Goal: Task Accomplishment & Management: Manage account settings

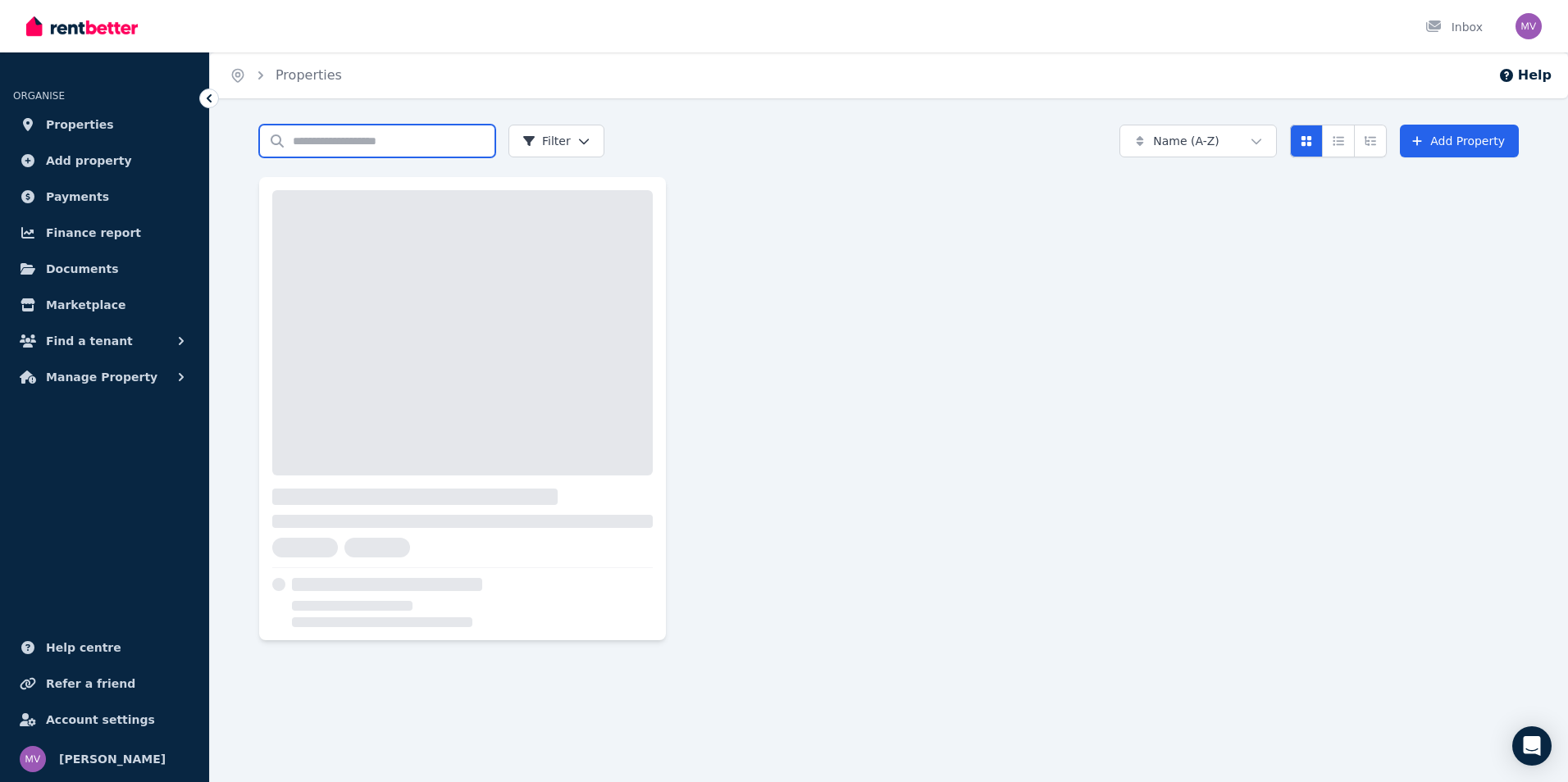
click at [316, 145] on input "Search properties" at bounding box center [377, 141] width 236 height 33
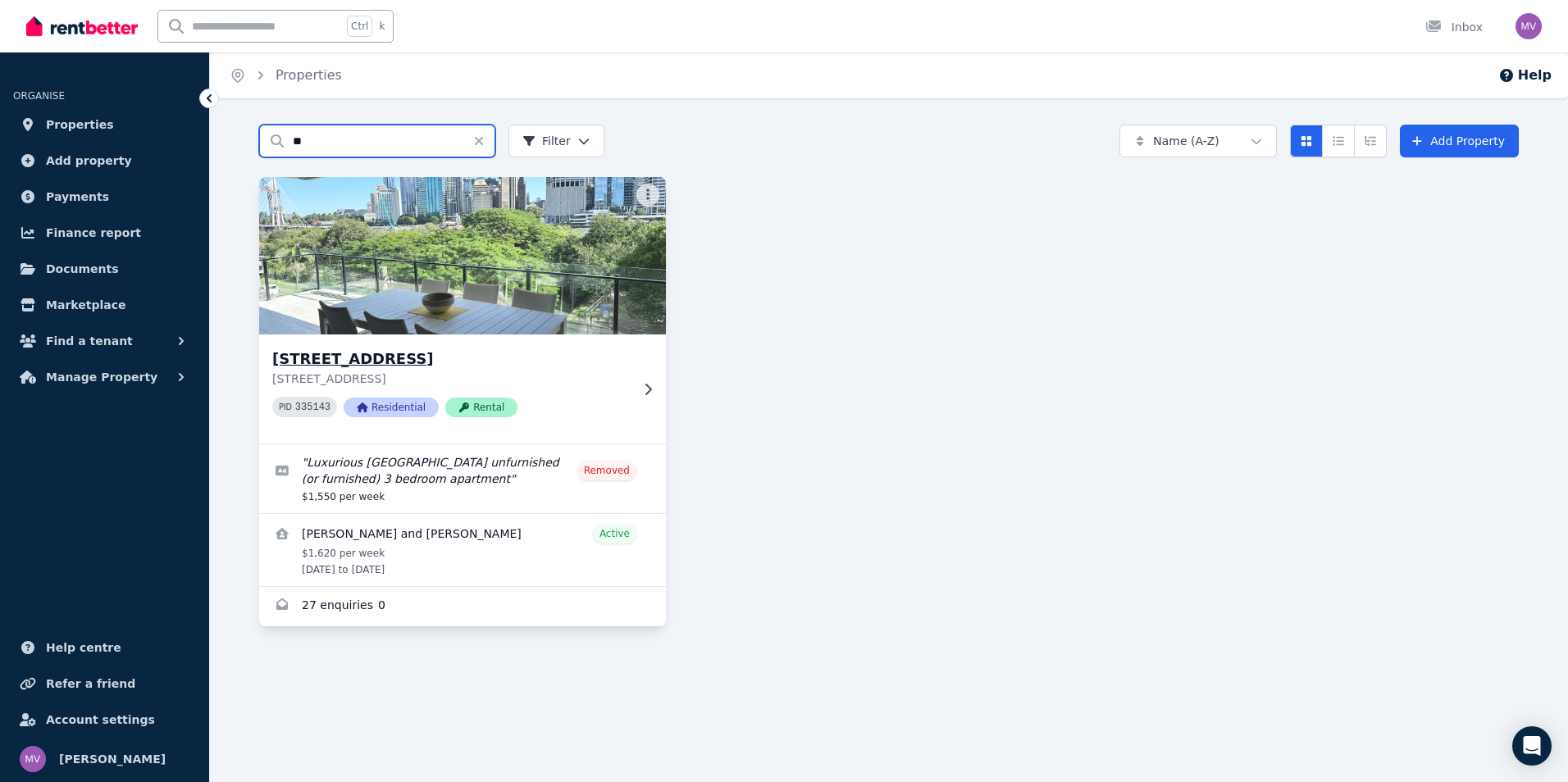
type input "**"
click at [372, 358] on h3 "[STREET_ADDRESS]" at bounding box center [451, 359] width 358 height 23
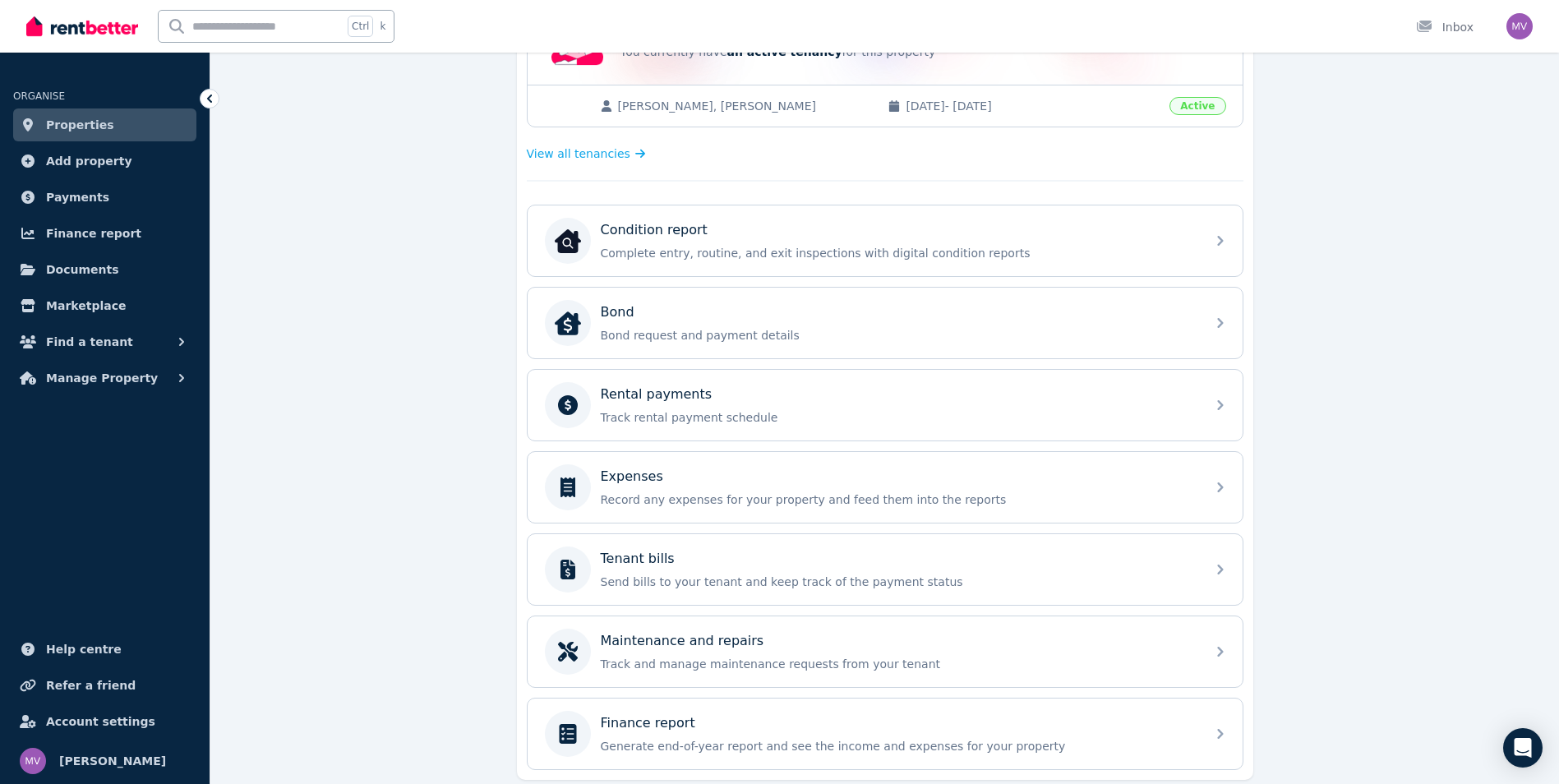
scroll to position [455, 0]
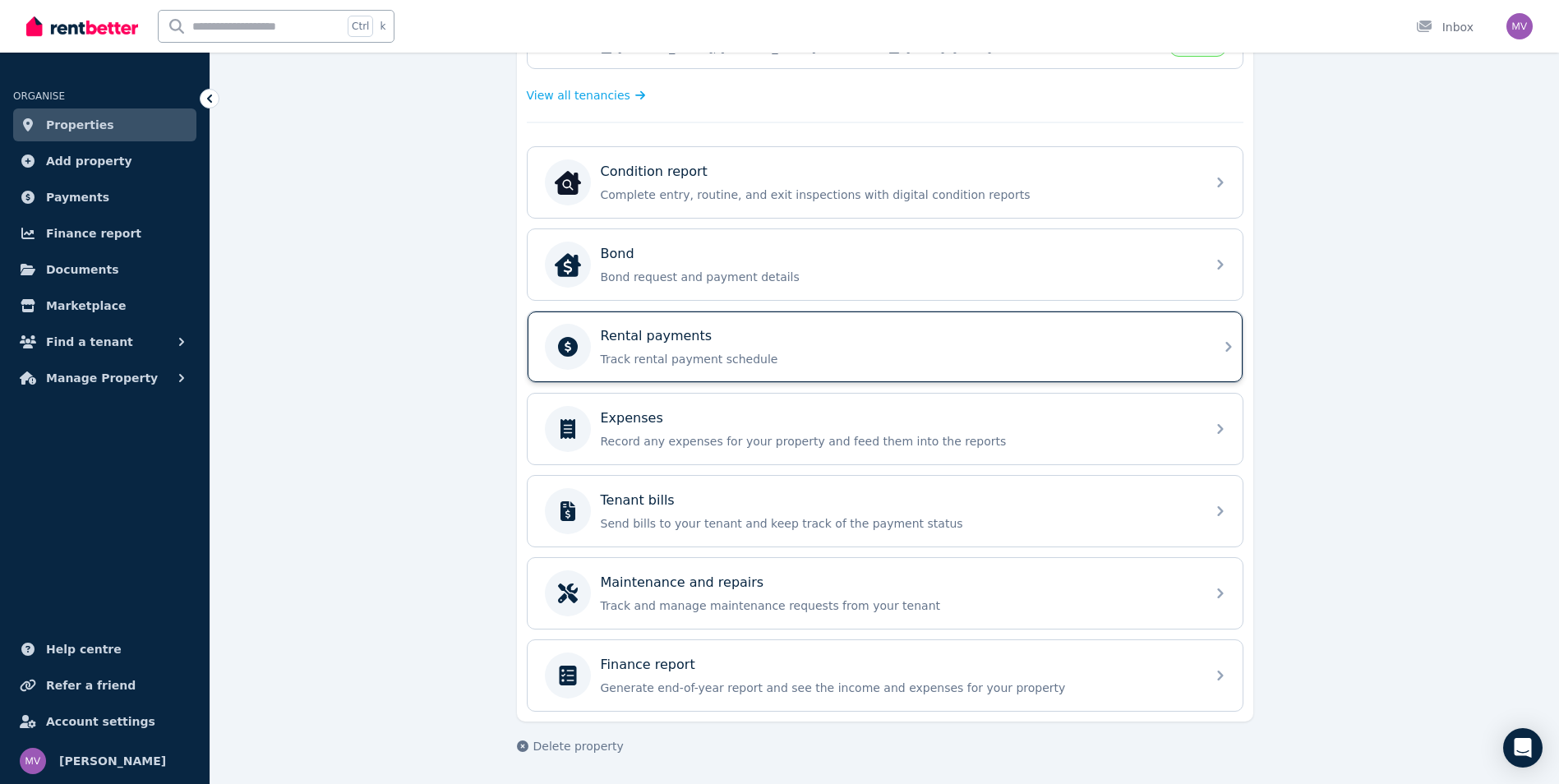
click at [700, 359] on p "Track rental payment schedule" at bounding box center [899, 359] width 595 height 16
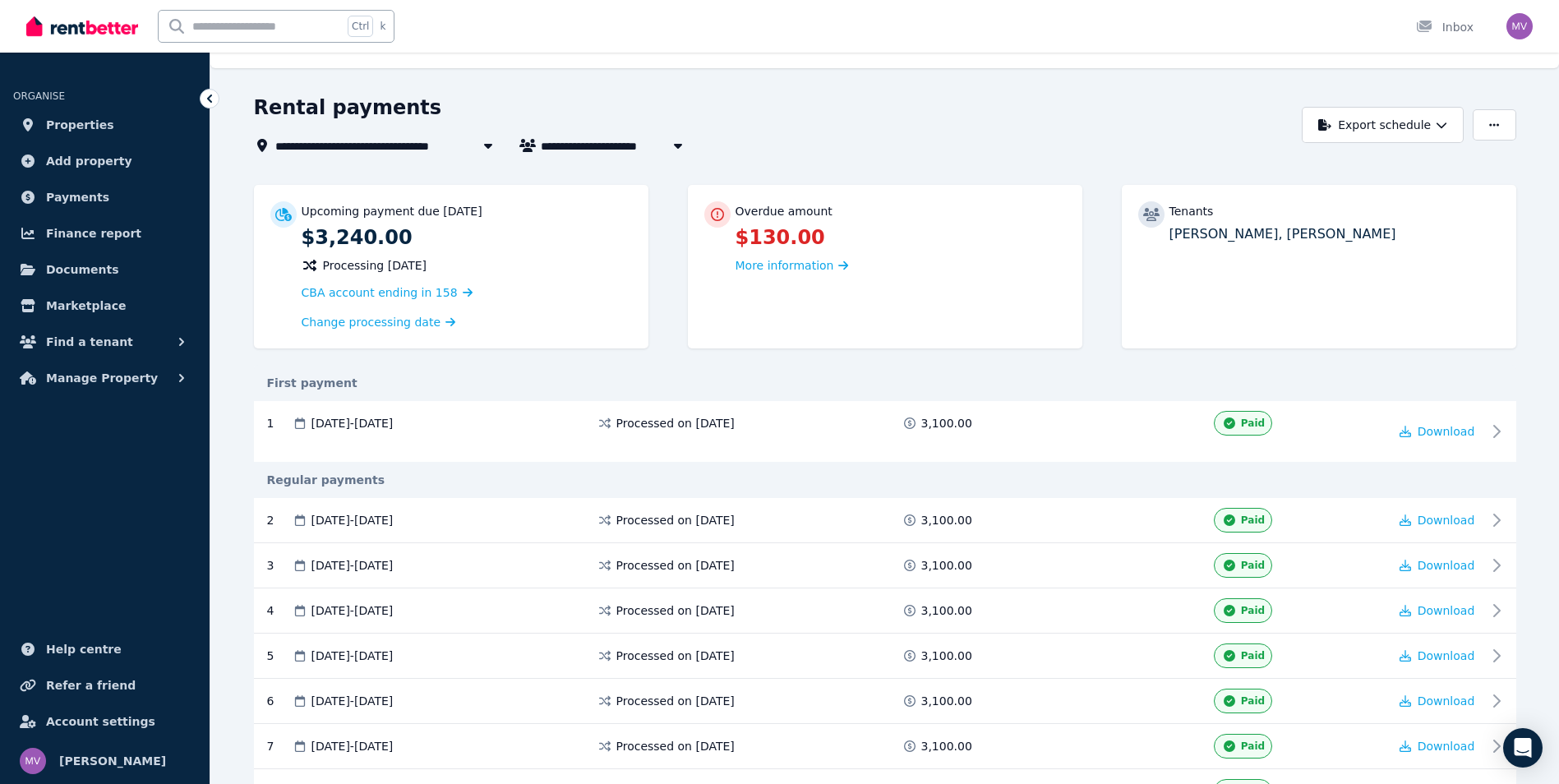
scroll to position [12, 0]
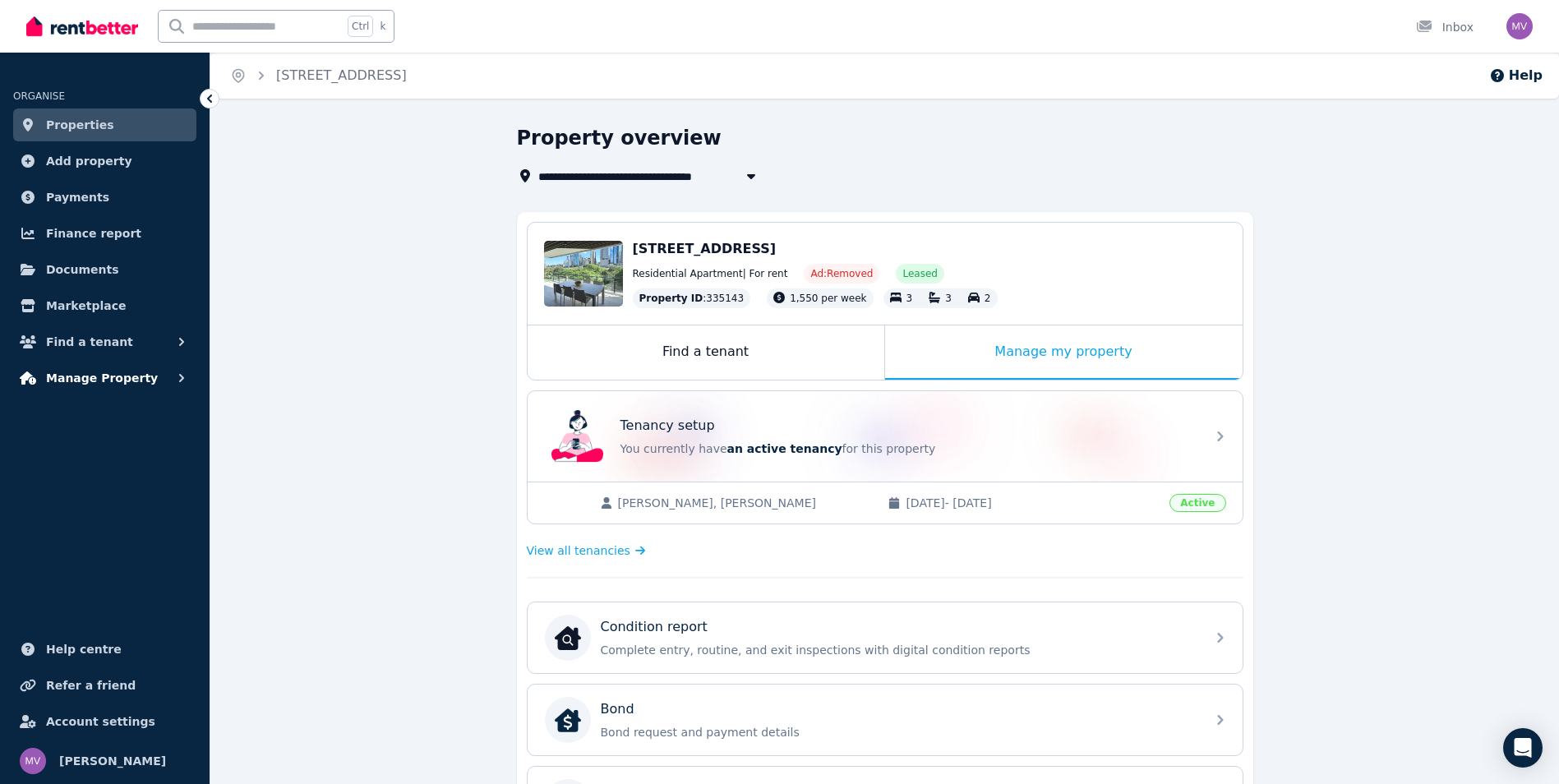
click at [110, 374] on span "Manage Property" at bounding box center [102, 378] width 112 height 20
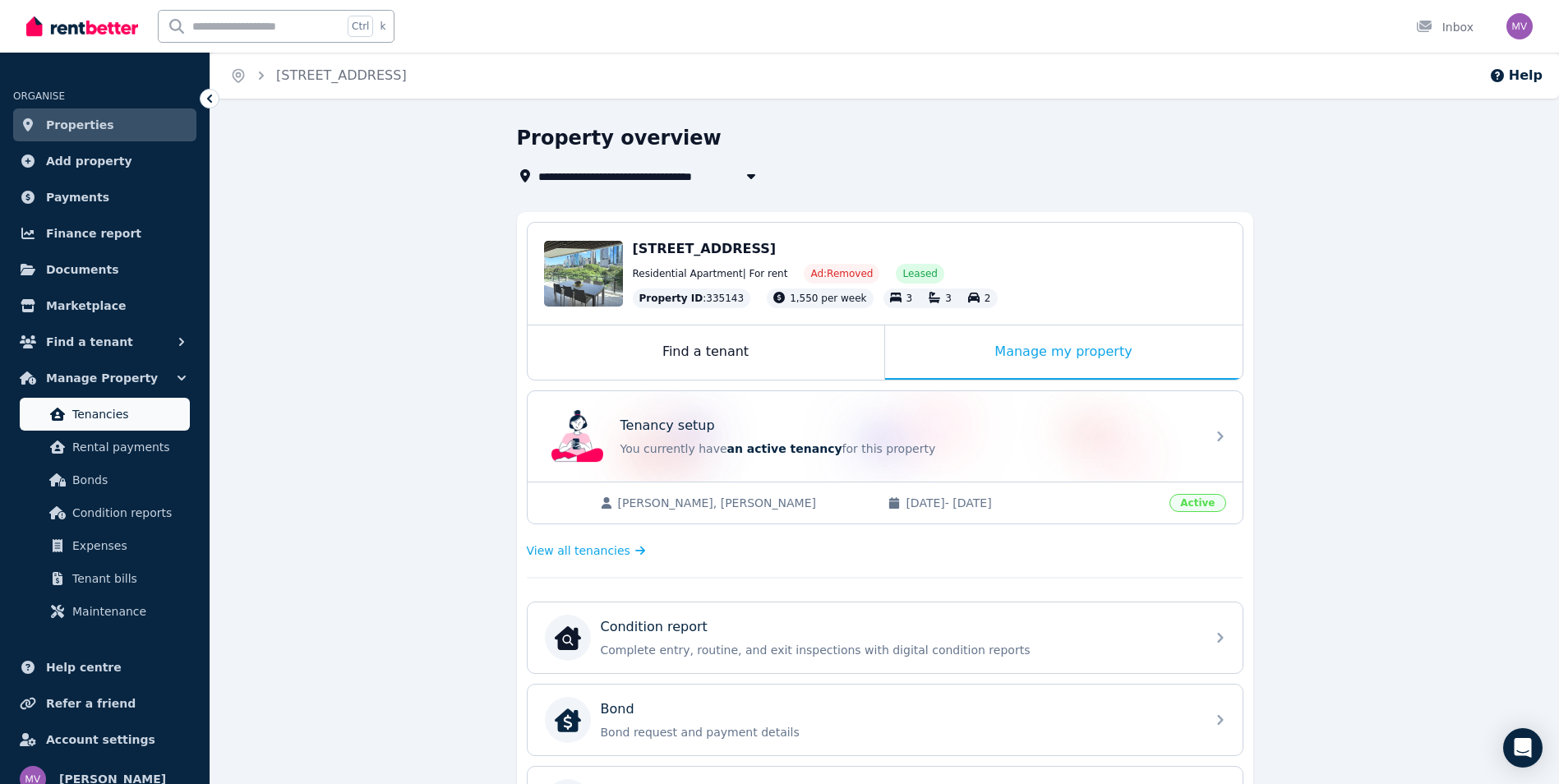
click at [117, 425] on link "Tenancies" at bounding box center [105, 415] width 170 height 33
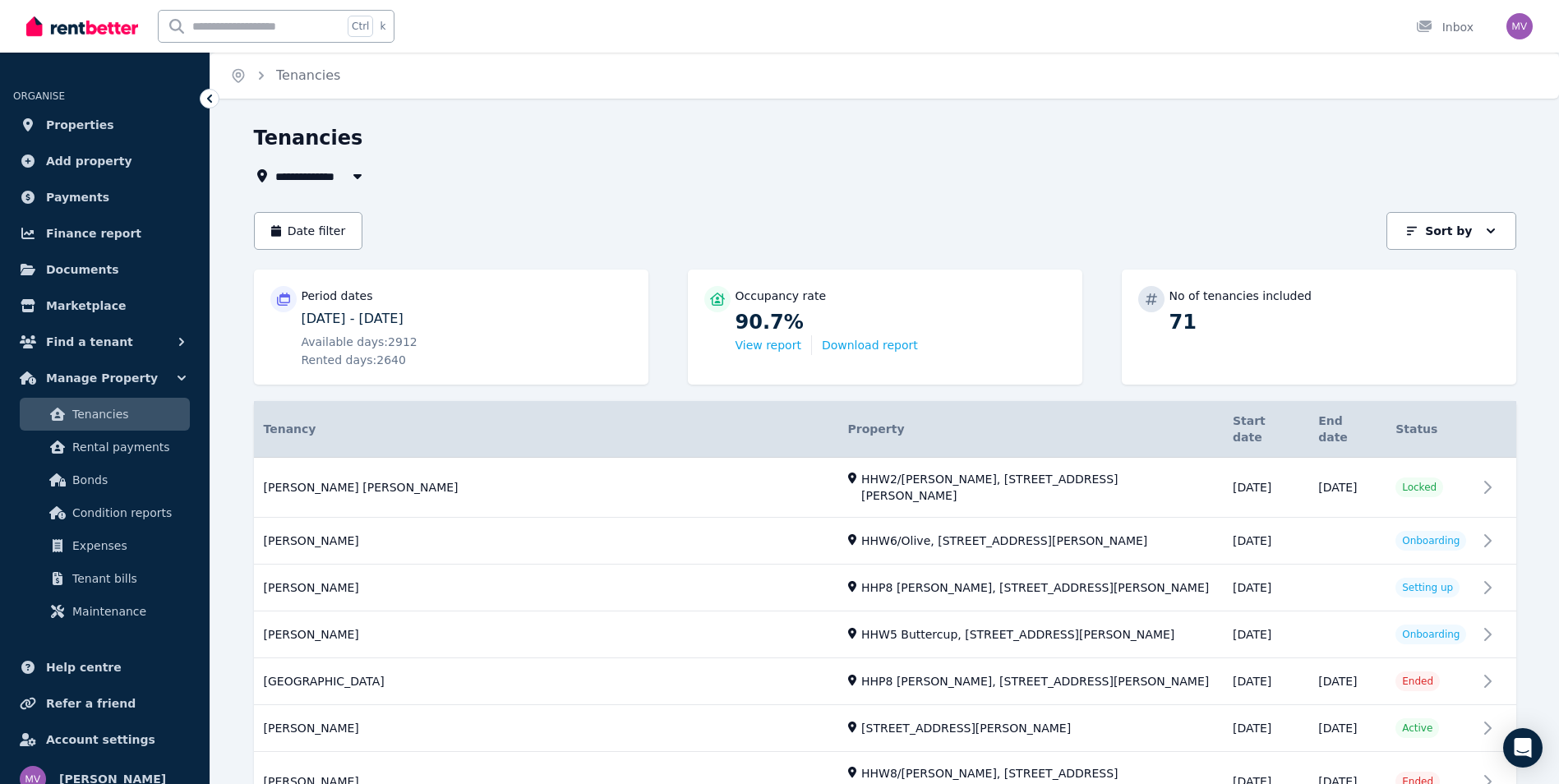
click at [299, 29] on input "text" at bounding box center [250, 26] width 184 height 31
type input "**"
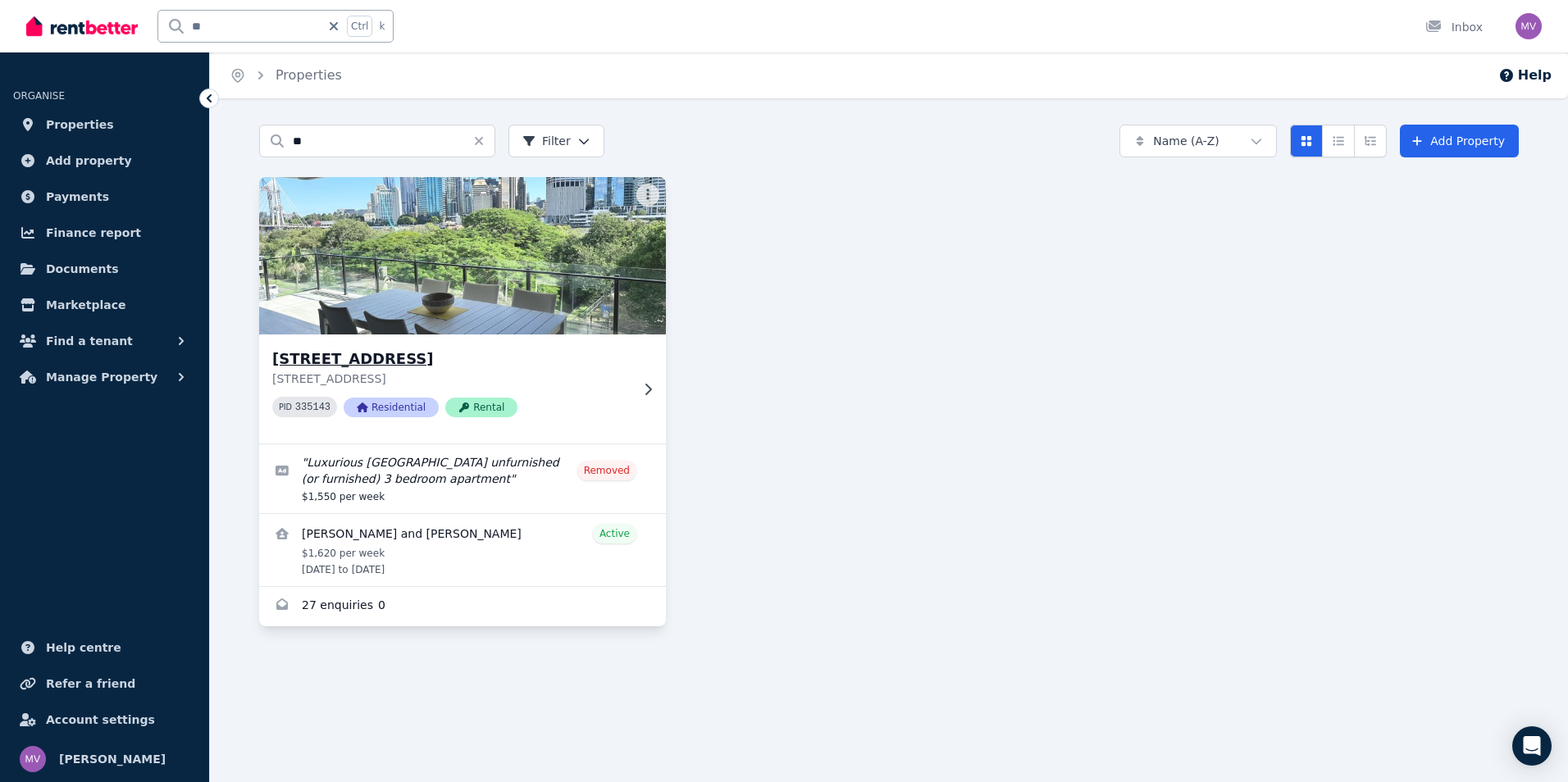
click at [444, 358] on h3 "[STREET_ADDRESS]" at bounding box center [451, 359] width 358 height 23
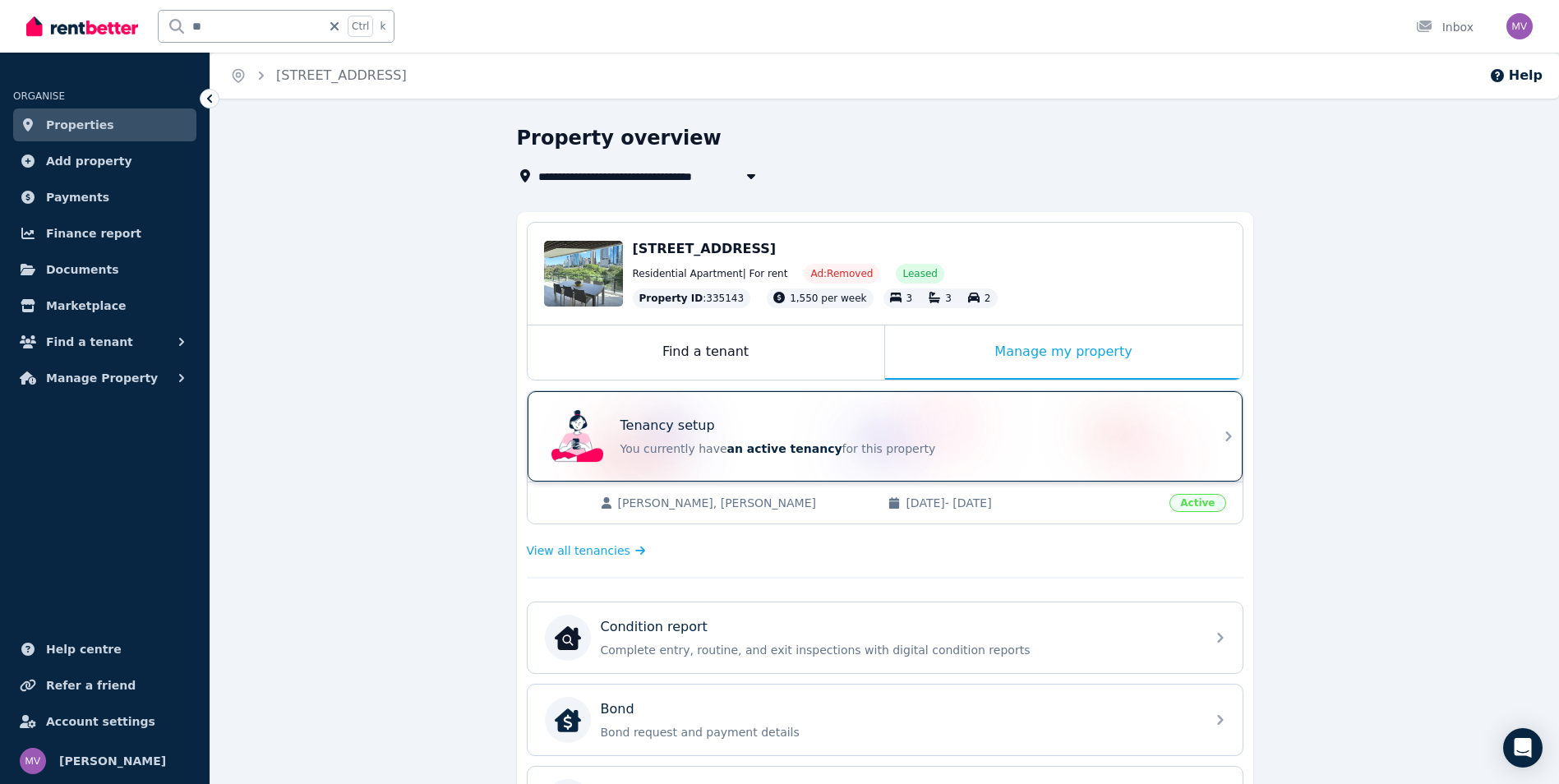
click at [1223, 439] on icon at bounding box center [1228, 436] width 20 height 20
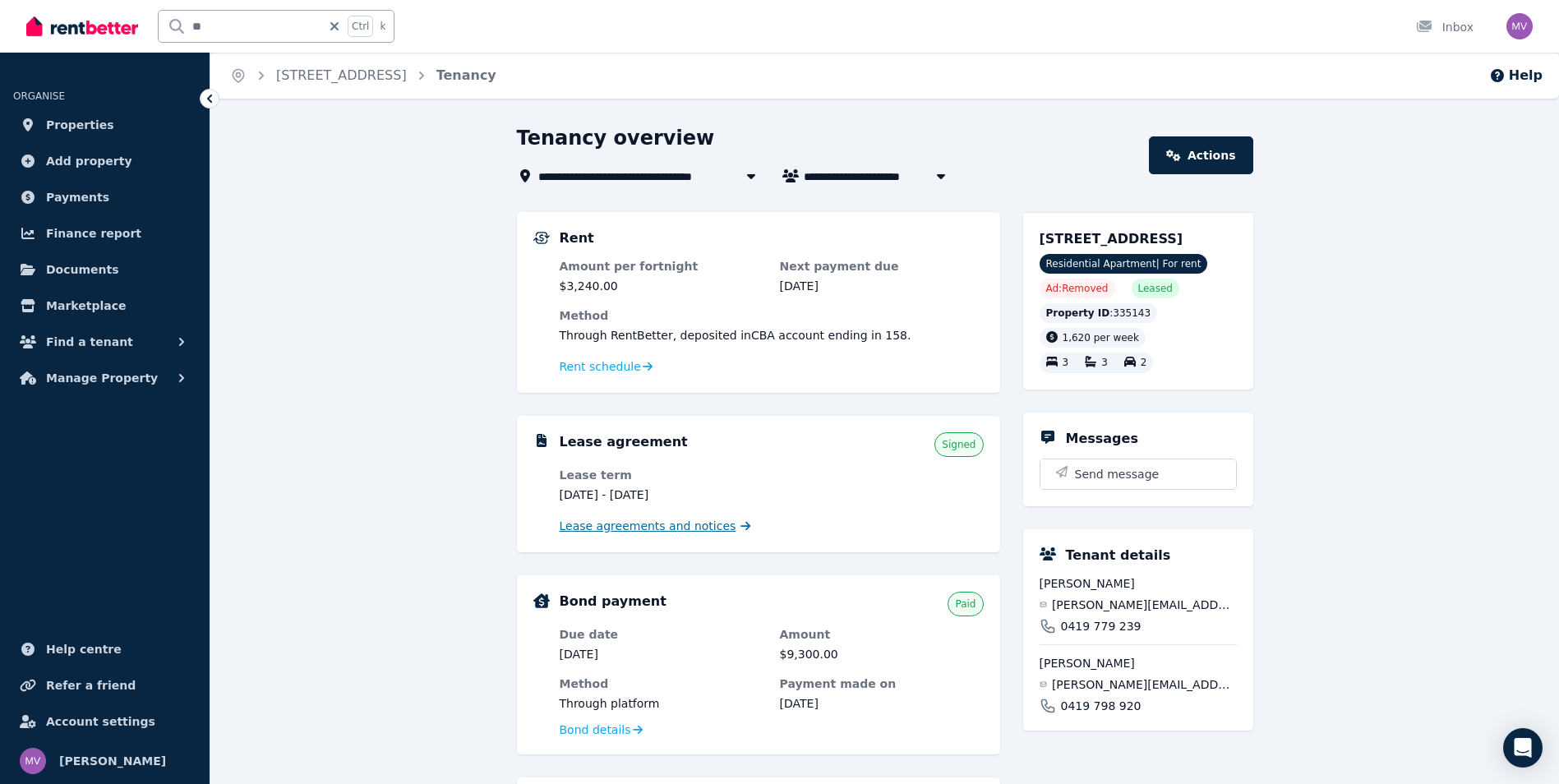
click at [710, 523] on span "Lease agreements and notices" at bounding box center [648, 526] width 176 height 16
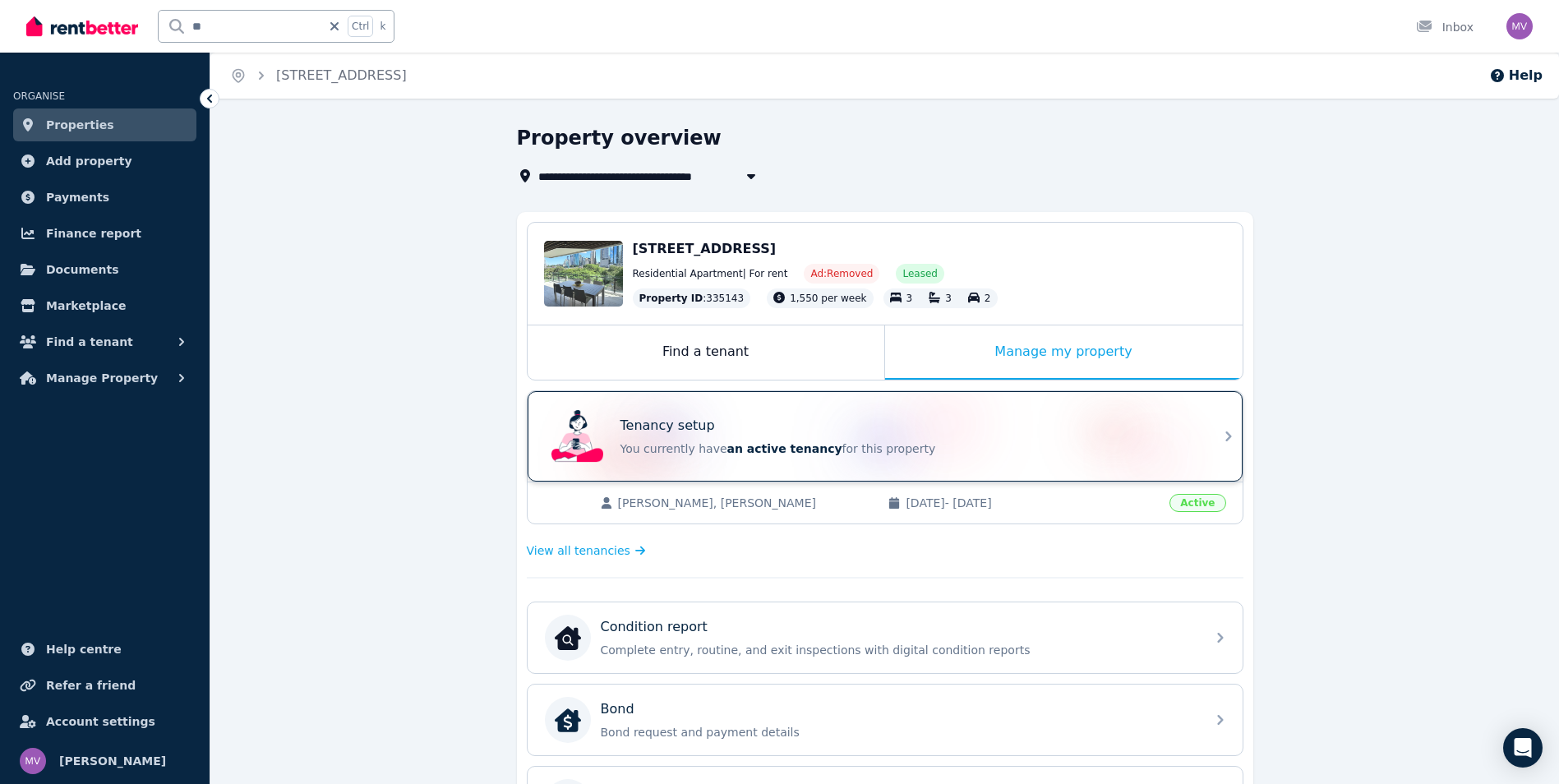
click at [665, 434] on p "Tenancy setup" at bounding box center [668, 425] width 95 height 20
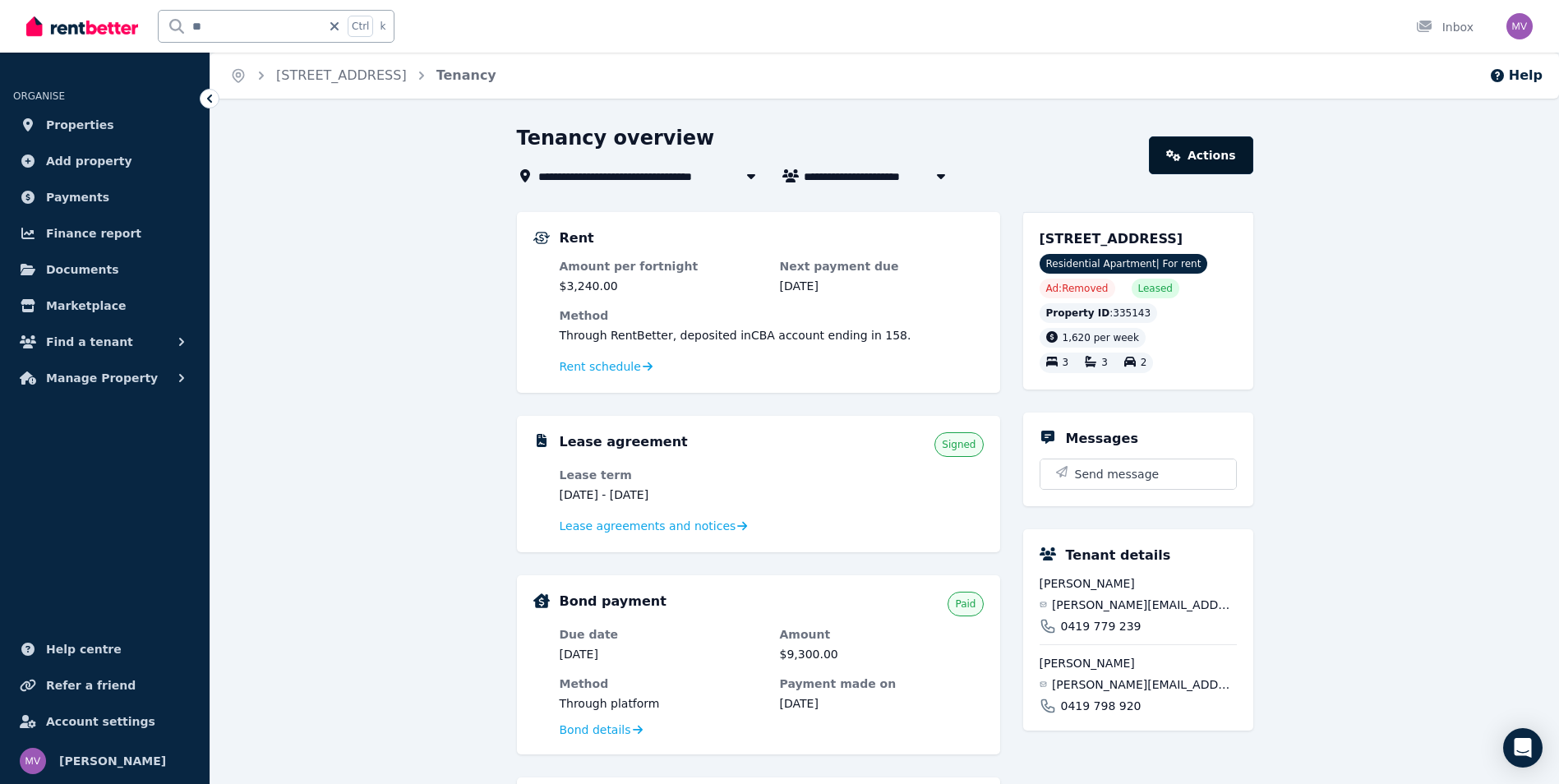
click at [1204, 153] on link "Actions" at bounding box center [1201, 155] width 104 height 38
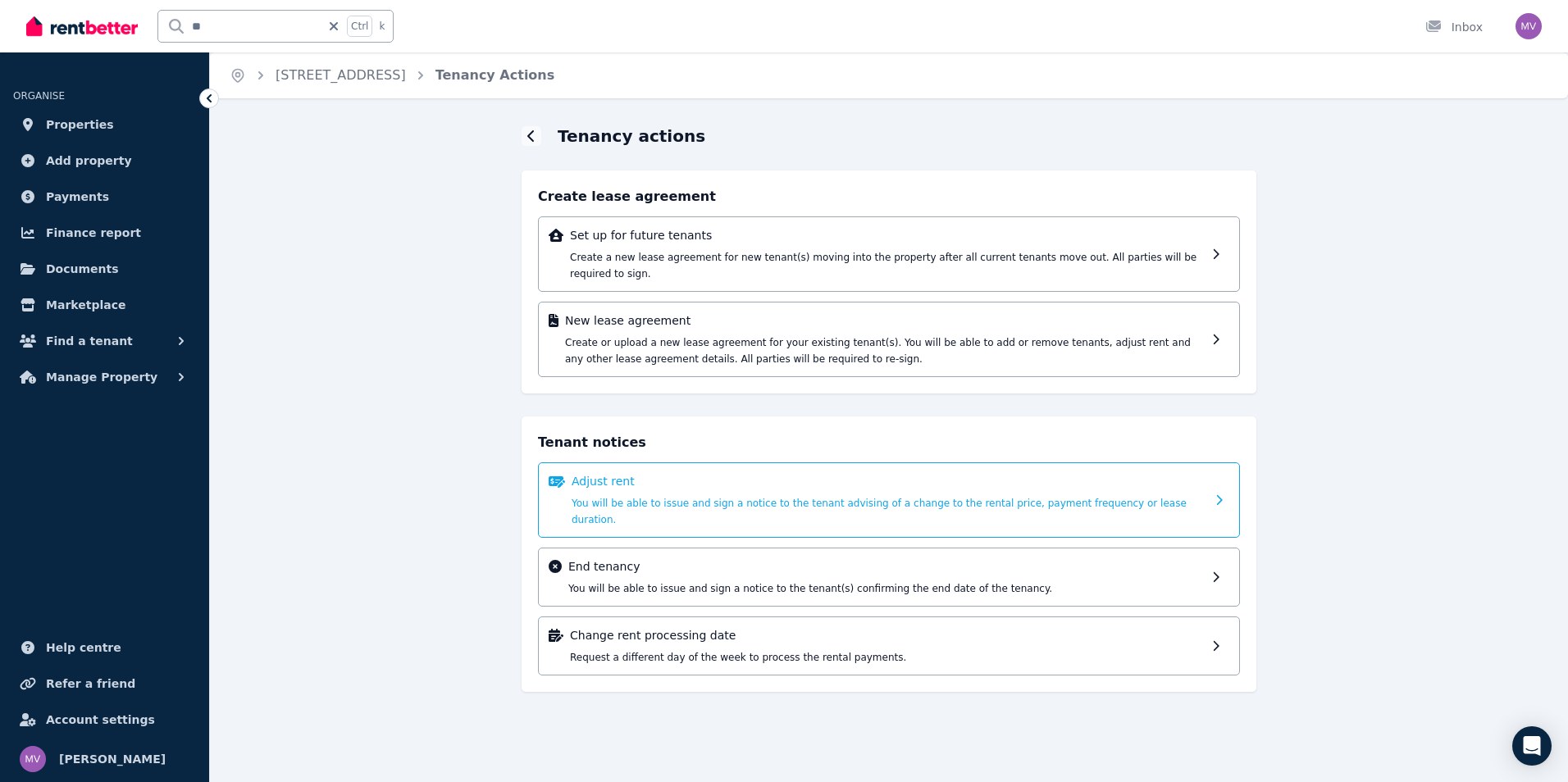
click at [1213, 482] on div at bounding box center [1220, 500] width 17 height 54
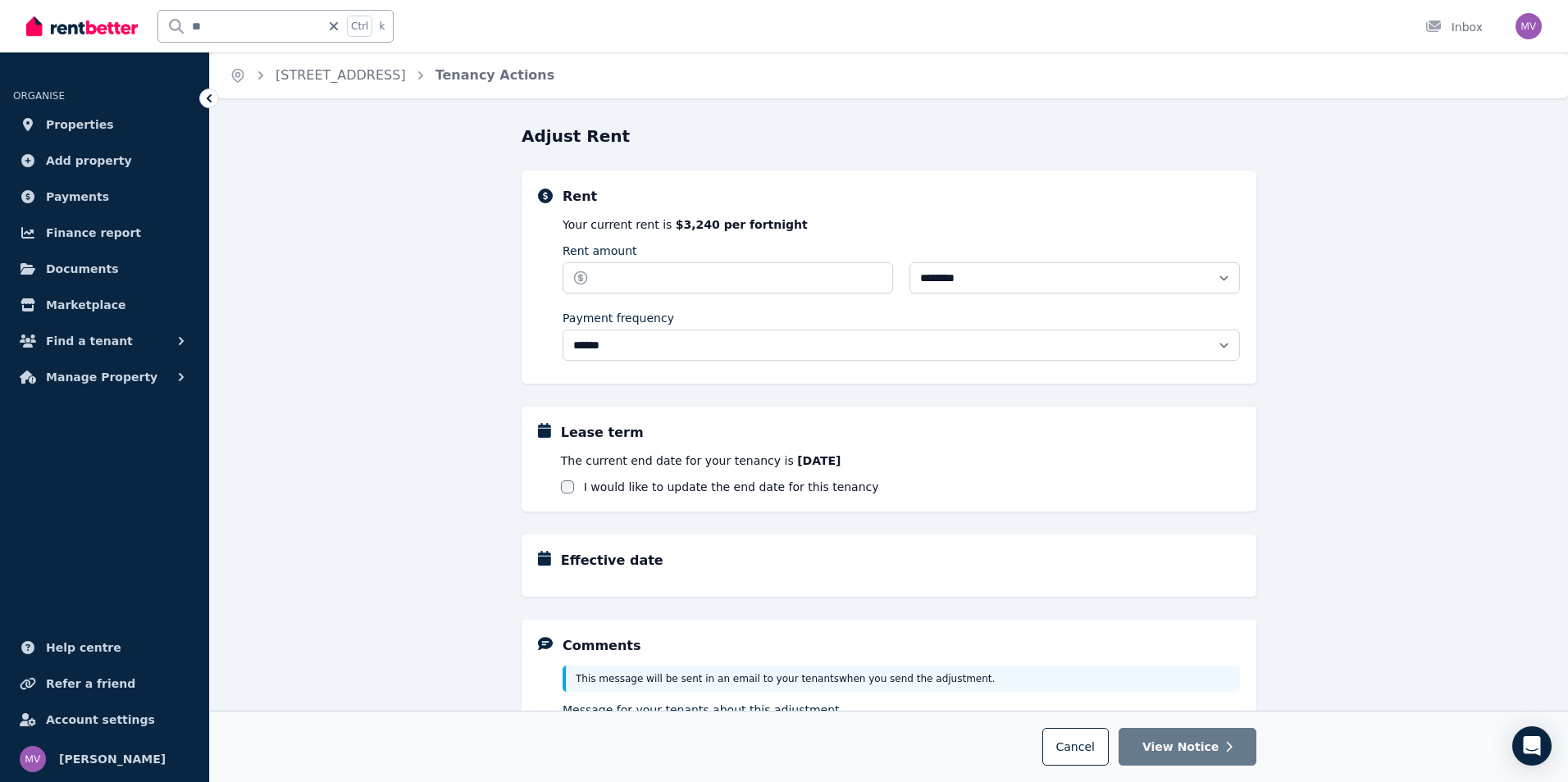
select select "**********"
